Goal: Information Seeking & Learning: Learn about a topic

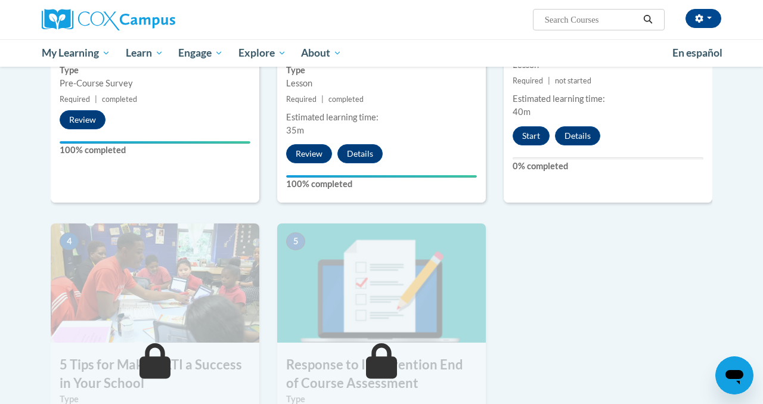
scroll to position [429, 0]
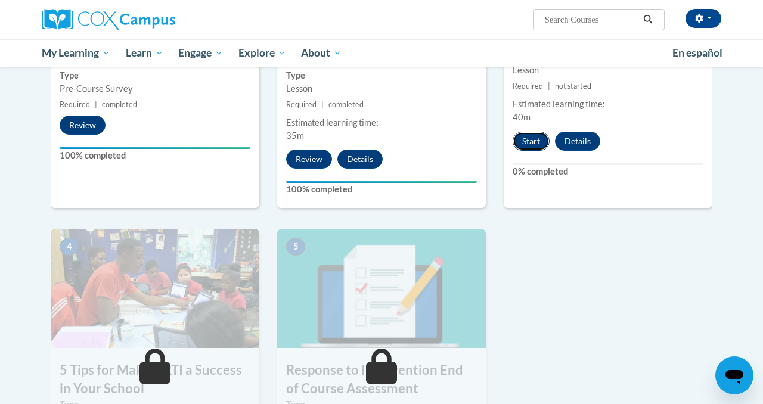
click at [529, 141] on button "Start" at bounding box center [531, 141] width 37 height 19
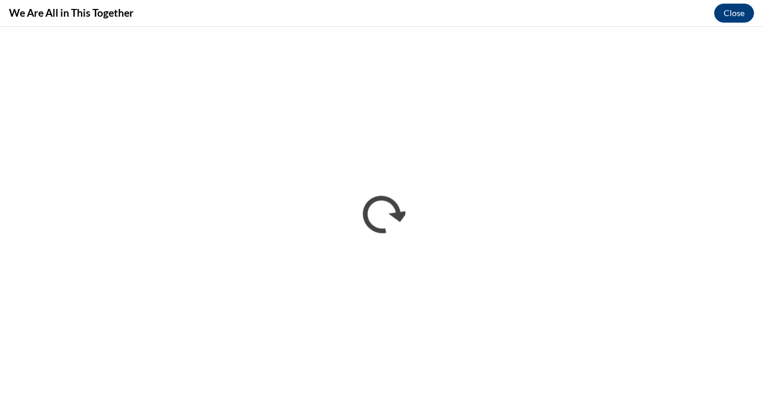
scroll to position [0, 0]
